Goal: Information Seeking & Learning: Learn about a topic

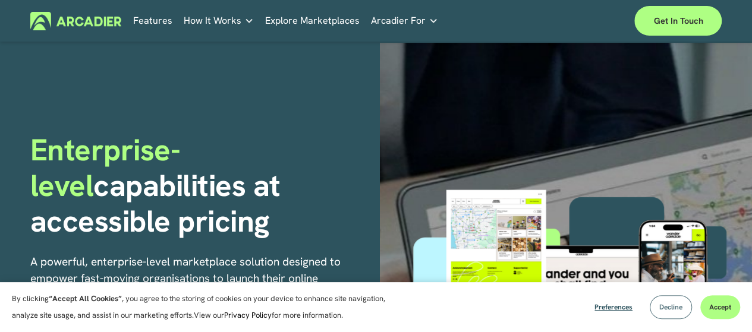
click at [666, 311] on span "Decline" at bounding box center [670, 307] width 23 height 10
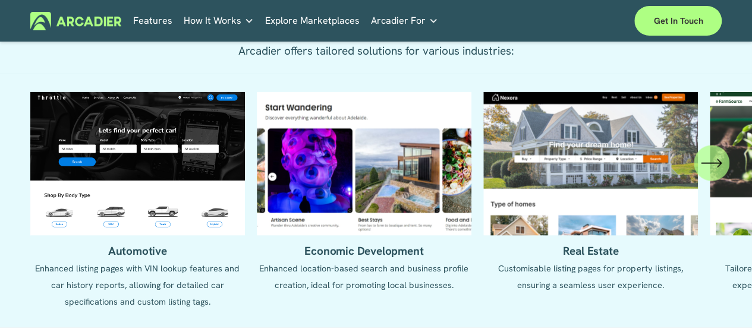
scroll to position [1189, 0]
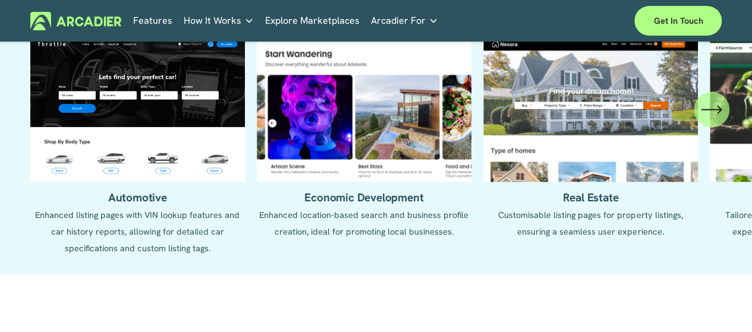
click at [711, 121] on icon "\a \a \a Next\a \a" at bounding box center [711, 109] width 21 height 21
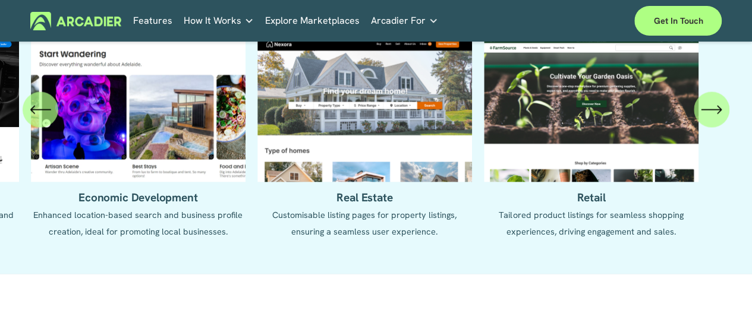
drag, startPoint x: 368, startPoint y: 160, endPoint x: 332, endPoint y: 189, distance: 46.0
click at [332, 187] on ul "Automotive Enhanced listing pages with VIN lookup features and car history repo…" at bounding box center [376, 148] width 692 height 219
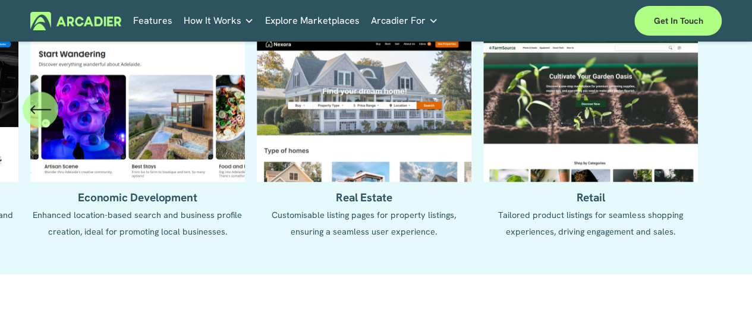
click at [358, 213] on ul "Automotive Enhanced listing pages with VIN lookup features and car history repo…" at bounding box center [376, 148] width 692 height 219
click at [365, 149] on ul "Automotive Enhanced listing pages with VIN lookup features and car history repo…" at bounding box center [376, 148] width 692 height 219
click at [383, 247] on ul "Automotive Enhanced listing pages with VIN lookup features and car history repo…" at bounding box center [376, 148] width 692 height 219
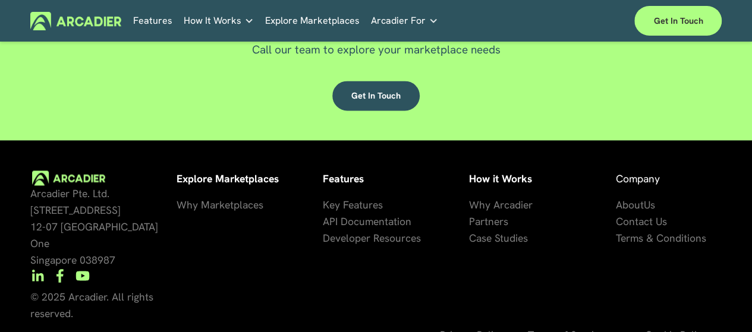
scroll to position [3031, 0]
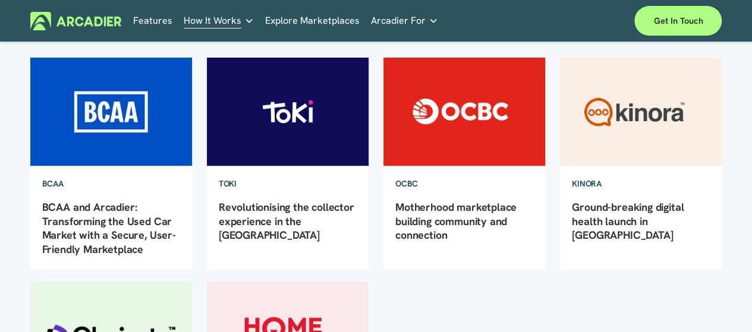
scroll to position [119, 0]
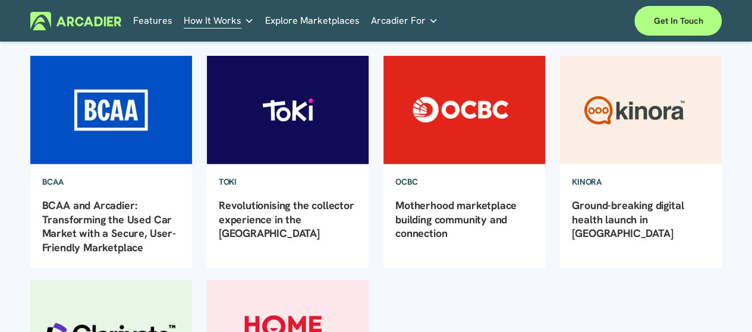
click at [290, 124] on img at bounding box center [287, 109] width 163 height 109
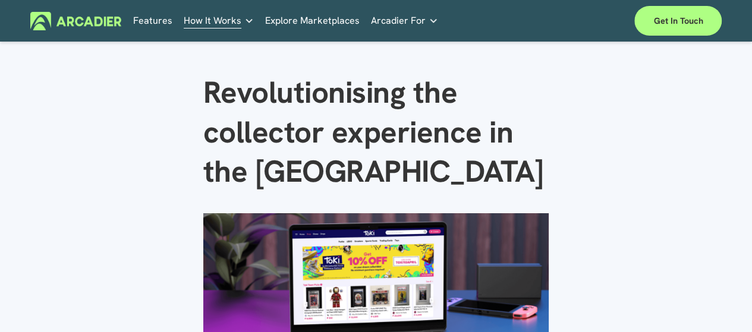
click at [0, 0] on p "No in-house development team? No problem. Use one of our partners." at bounding box center [0, 0] width 0 height 0
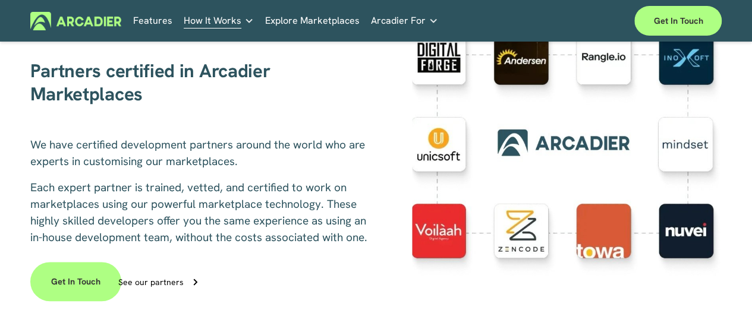
scroll to position [357, 0]
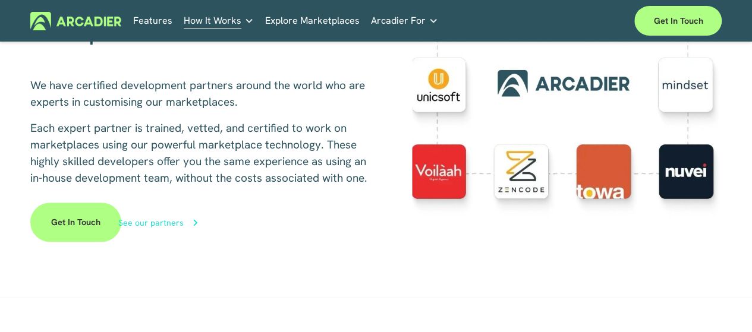
click at [168, 227] on div "See our partners" at bounding box center [150, 223] width 65 height 8
